Goal: Understand process/instructions: Learn how to perform a task or action

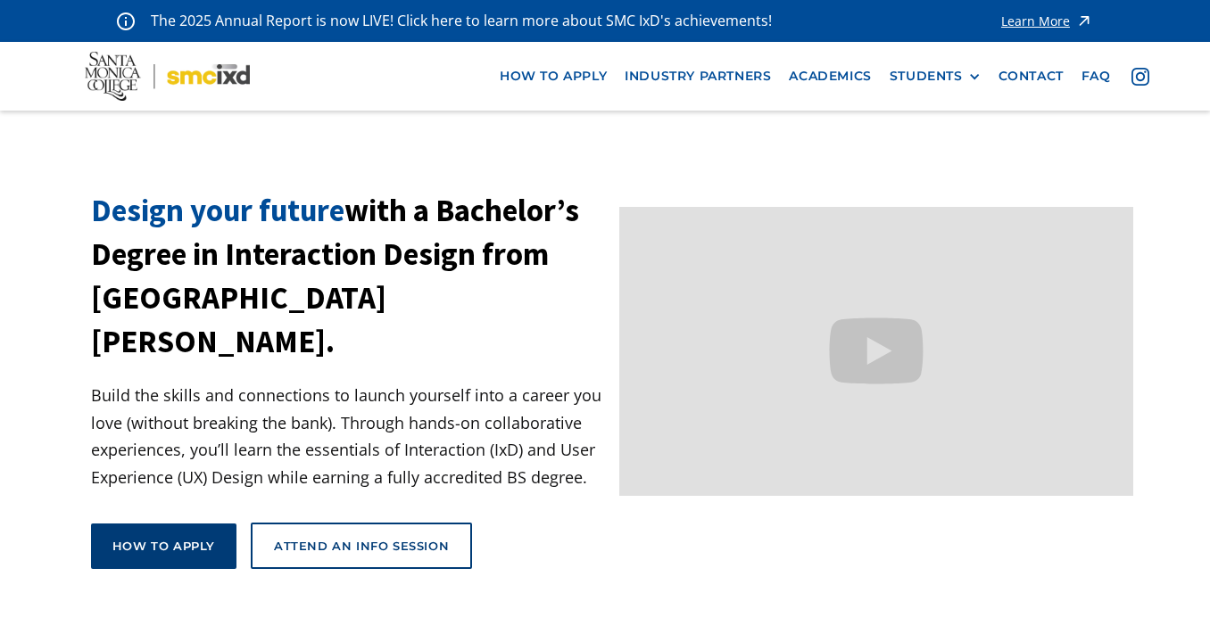
click at [211, 524] on link "How to apply" at bounding box center [163, 546] width 145 height 45
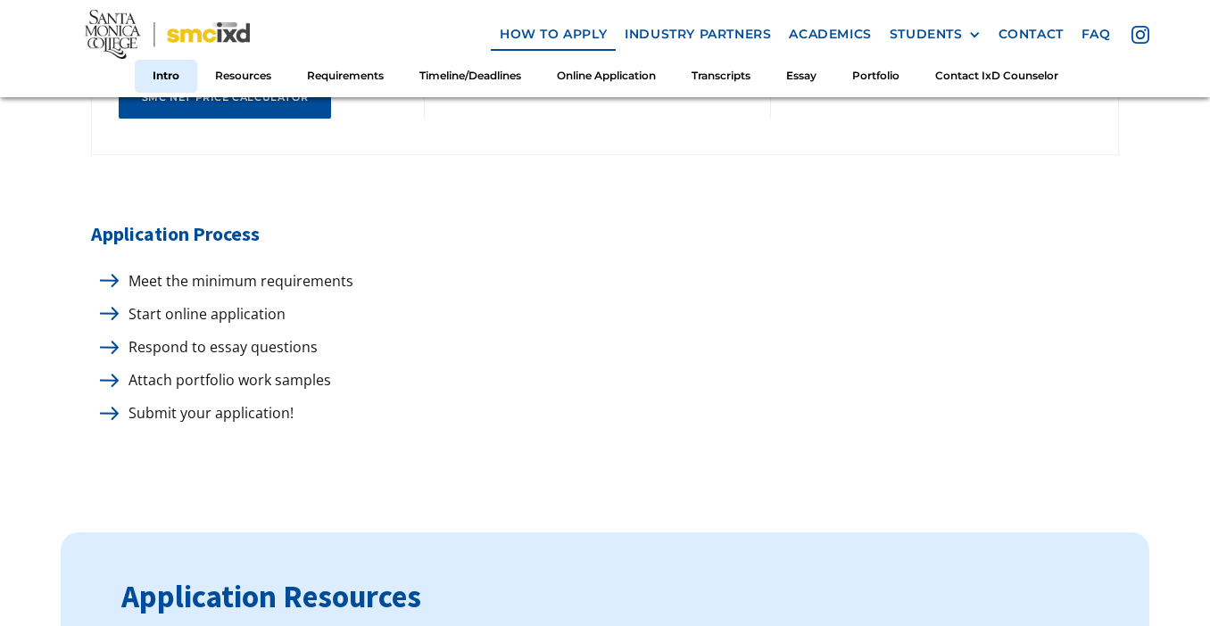
scroll to position [971, 0]
click at [241, 270] on p "Meet the minimum requirements" at bounding box center [237, 282] width 234 height 24
click at [115, 275] on img at bounding box center [109, 281] width 19 height 13
click at [117, 275] on img at bounding box center [109, 281] width 19 height 13
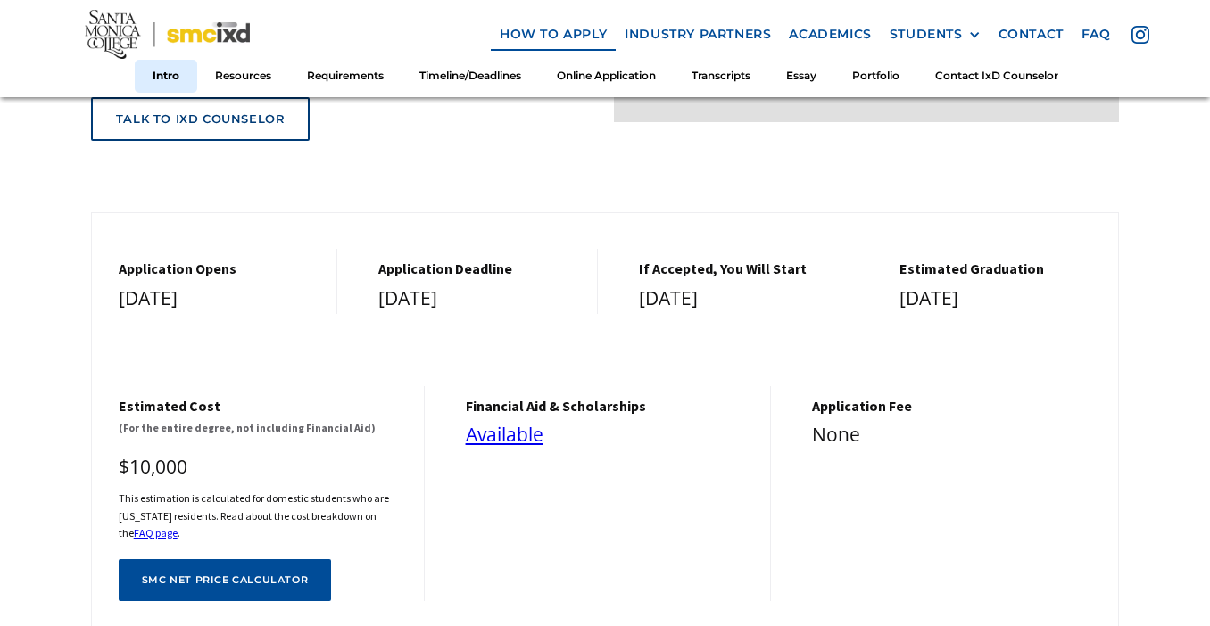
scroll to position [0, 0]
